Goal: Navigation & Orientation: Find specific page/section

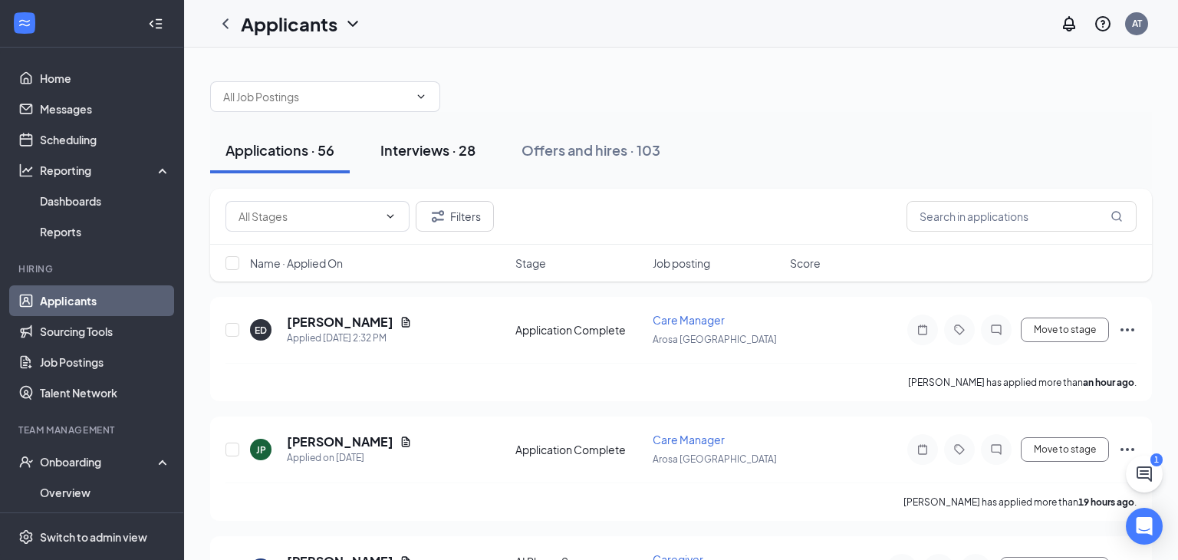
click at [462, 151] on div "Interviews · 28" at bounding box center [427, 149] width 95 height 19
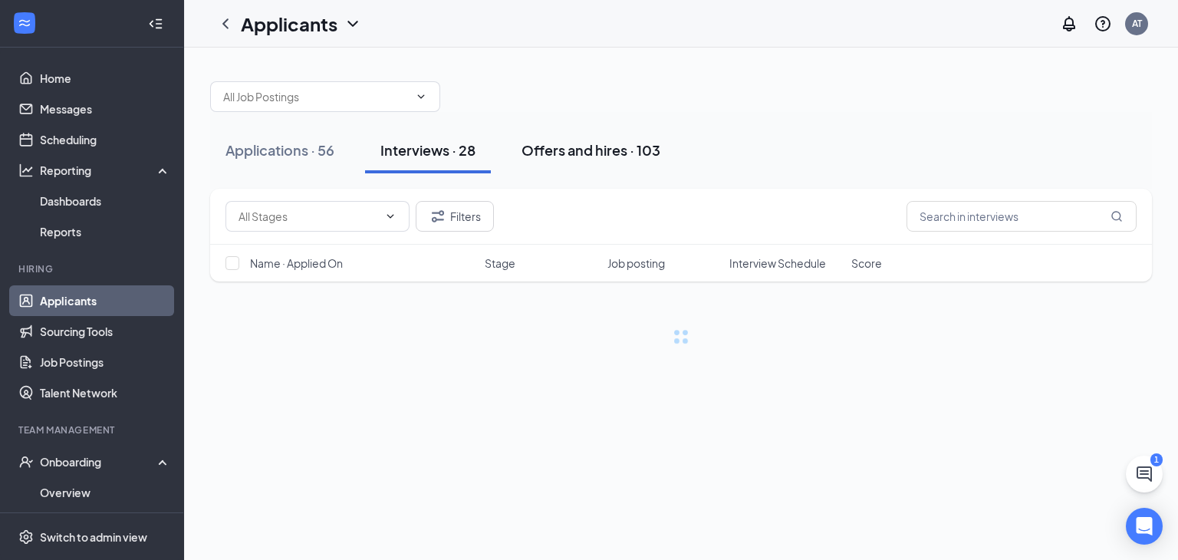
click at [617, 164] on button "Offers and hires · 103" at bounding box center [590, 150] width 169 height 46
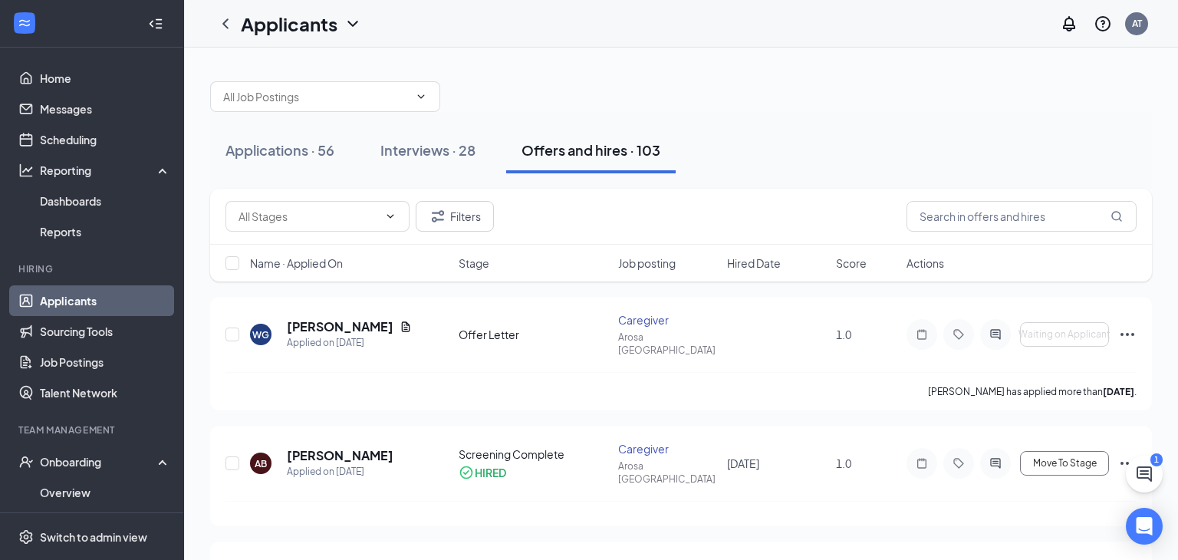
drag, startPoint x: 228, startPoint y: 156, endPoint x: 188, endPoint y: 156, distance: 39.9
click at [229, 156] on div "Applications · 56" at bounding box center [279, 149] width 109 height 19
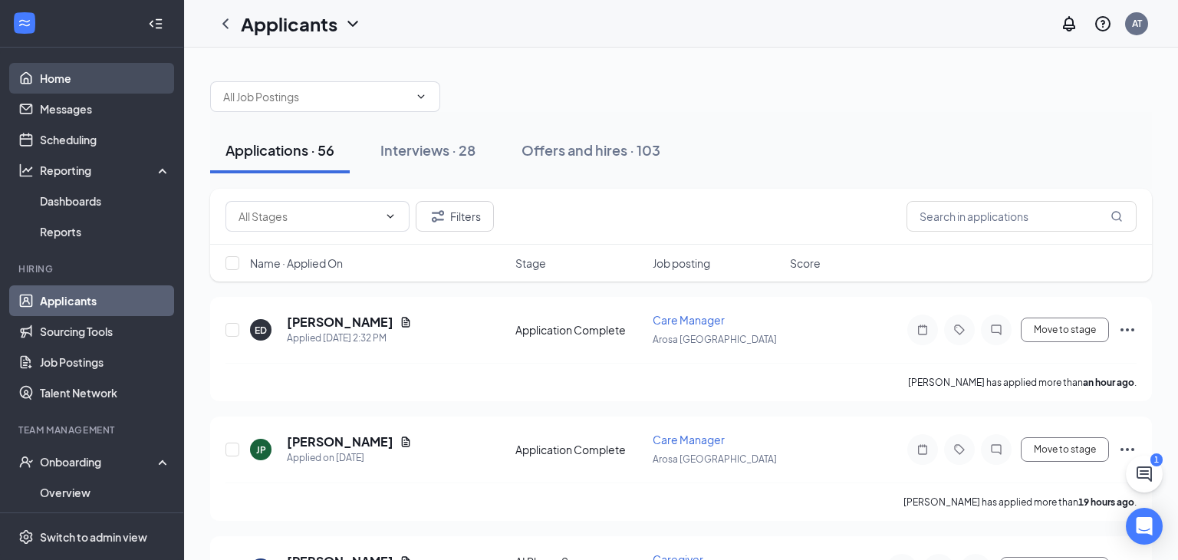
click at [71, 85] on link "Home" at bounding box center [105, 78] width 131 height 31
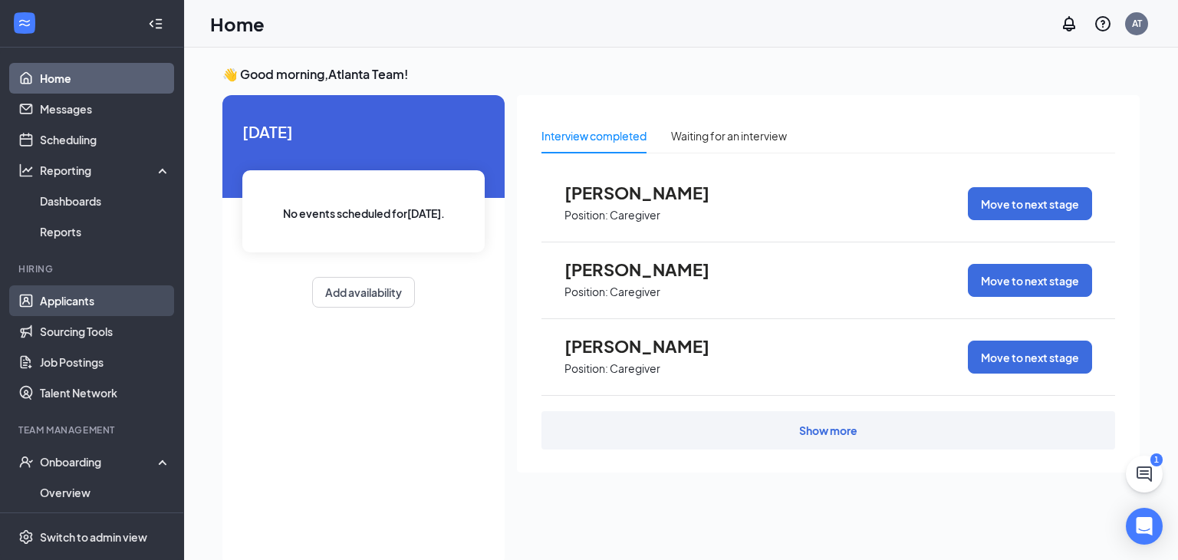
click at [100, 304] on link "Applicants" at bounding box center [105, 300] width 131 height 31
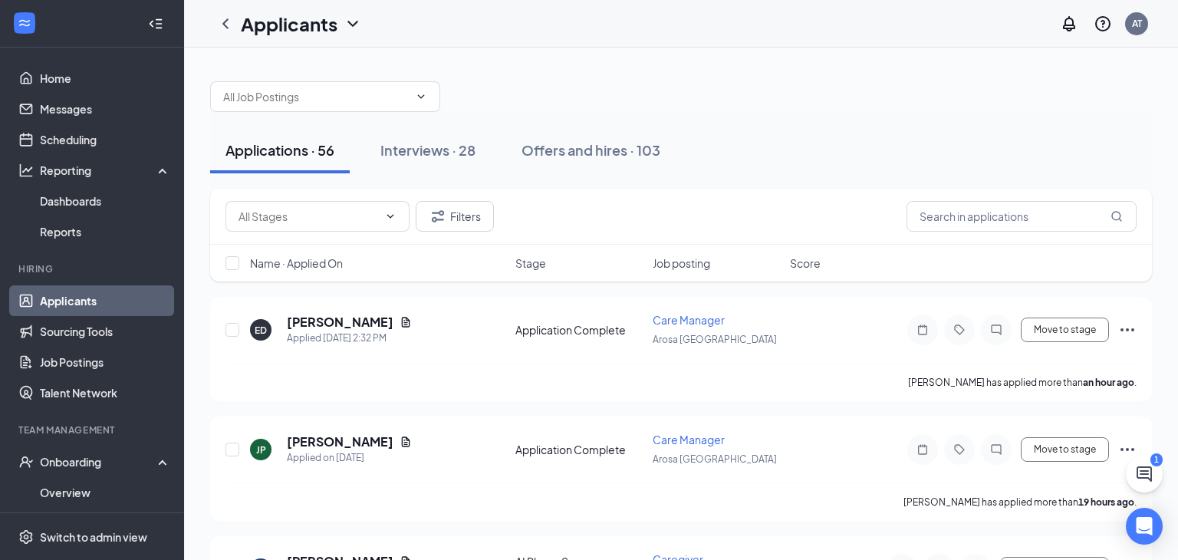
click at [414, 181] on div "Applications · 56 Interviews · 28 Offers and hires · 103" at bounding box center [681, 150] width 942 height 77
click at [423, 154] on div "Interviews · 28" at bounding box center [427, 149] width 95 height 19
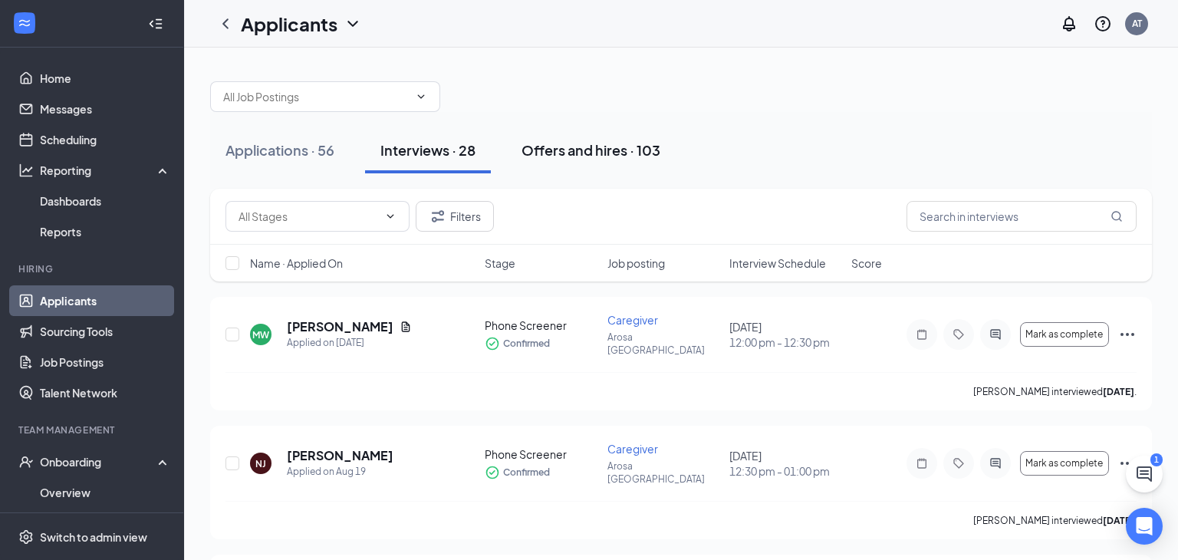
click at [540, 136] on button "Offers and hires · 103" at bounding box center [590, 150] width 169 height 46
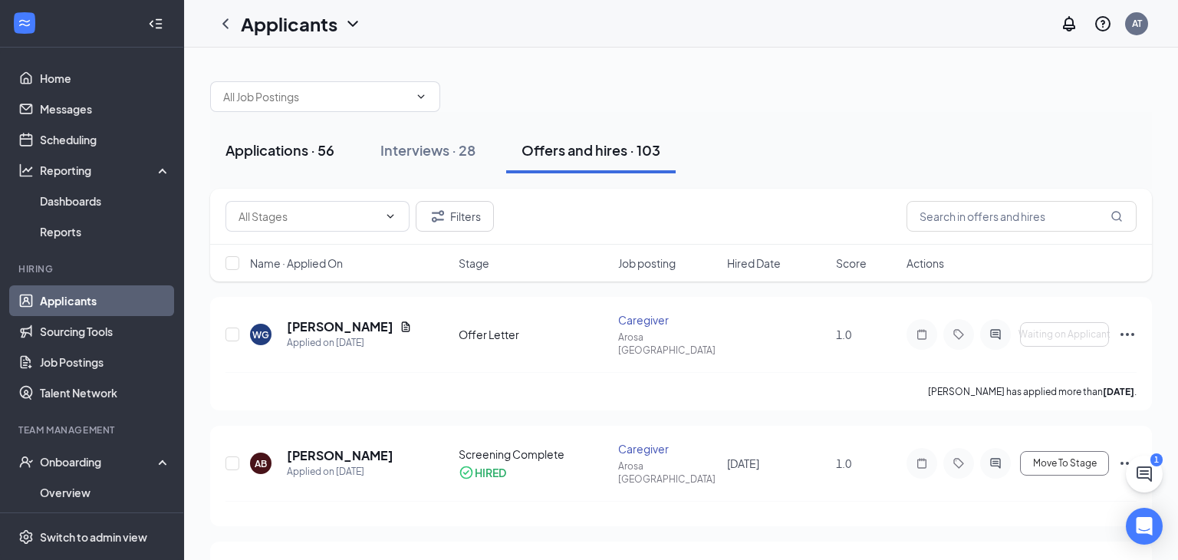
click at [272, 159] on div "Applications · 56" at bounding box center [279, 149] width 109 height 19
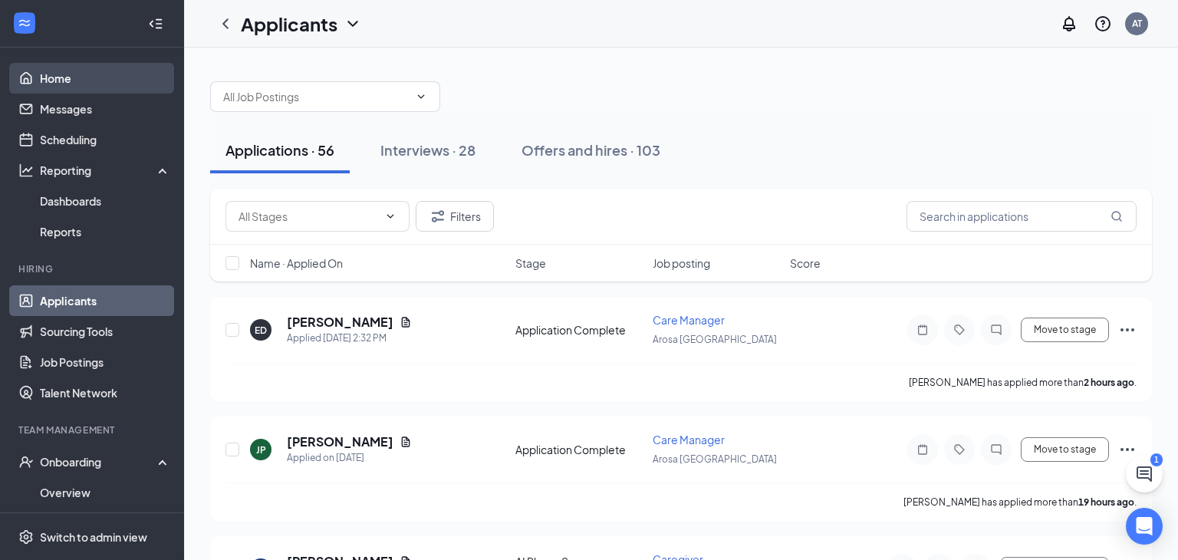
click at [86, 87] on link "Home" at bounding box center [105, 78] width 131 height 31
